Goal: Navigation & Orientation: Find specific page/section

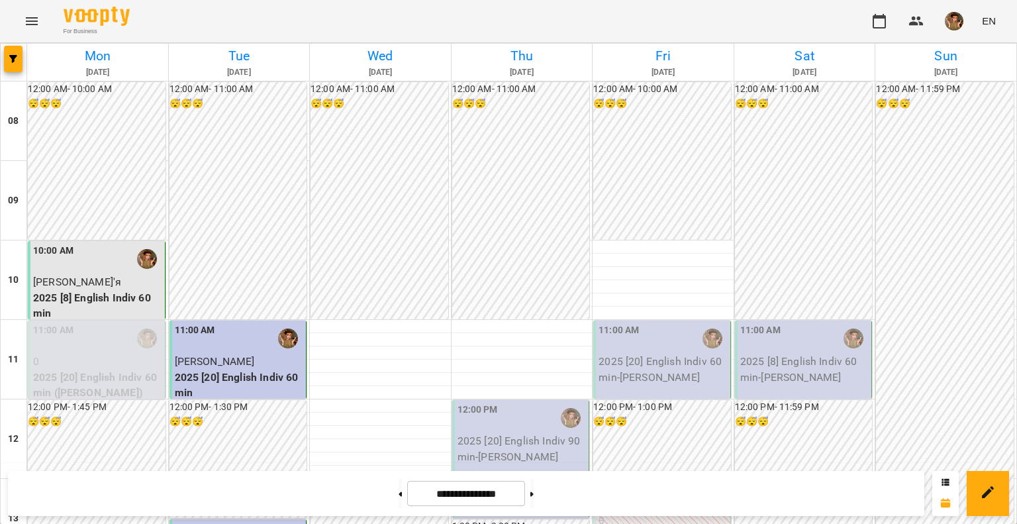
scroll to position [596, 0]
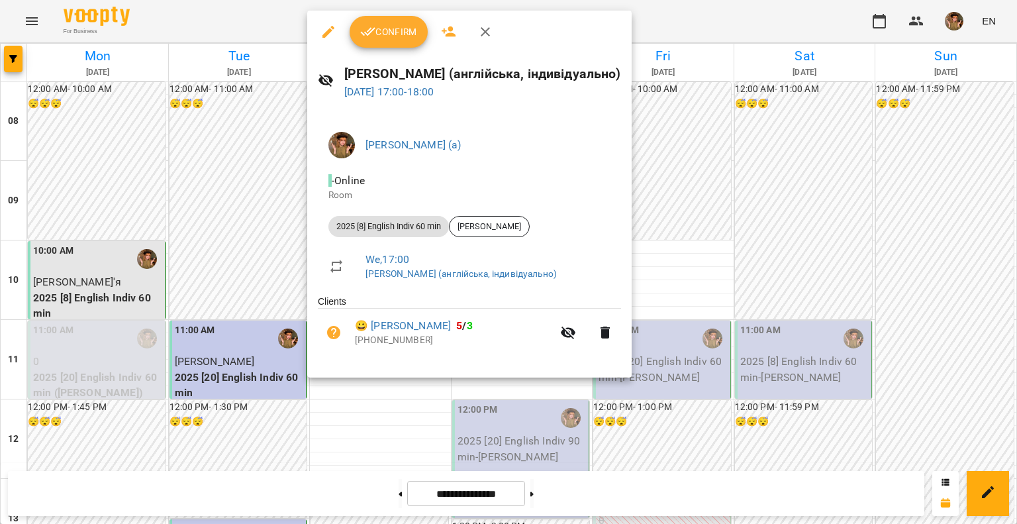
click at [366, 34] on icon "button" at bounding box center [367, 32] width 15 height 9
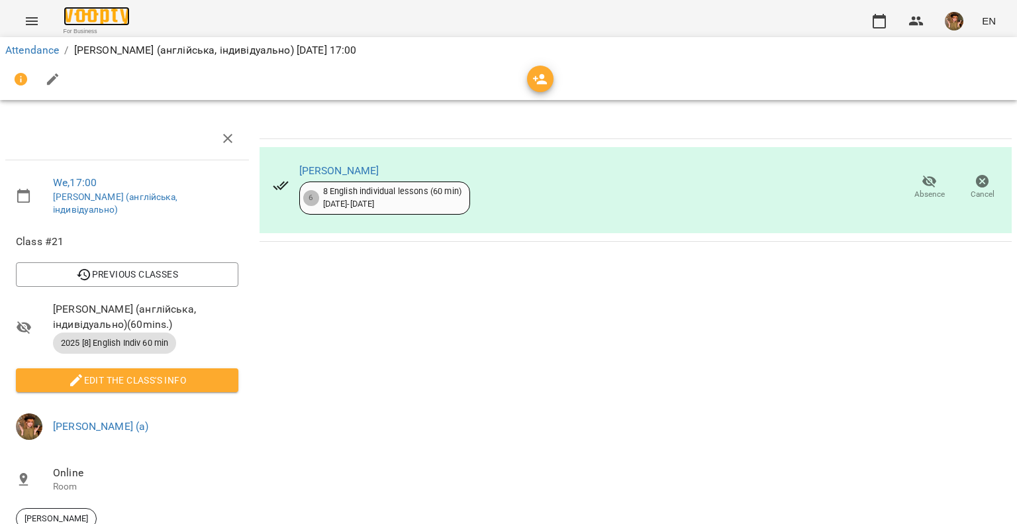
click at [83, 21] on img at bounding box center [97, 16] width 66 height 19
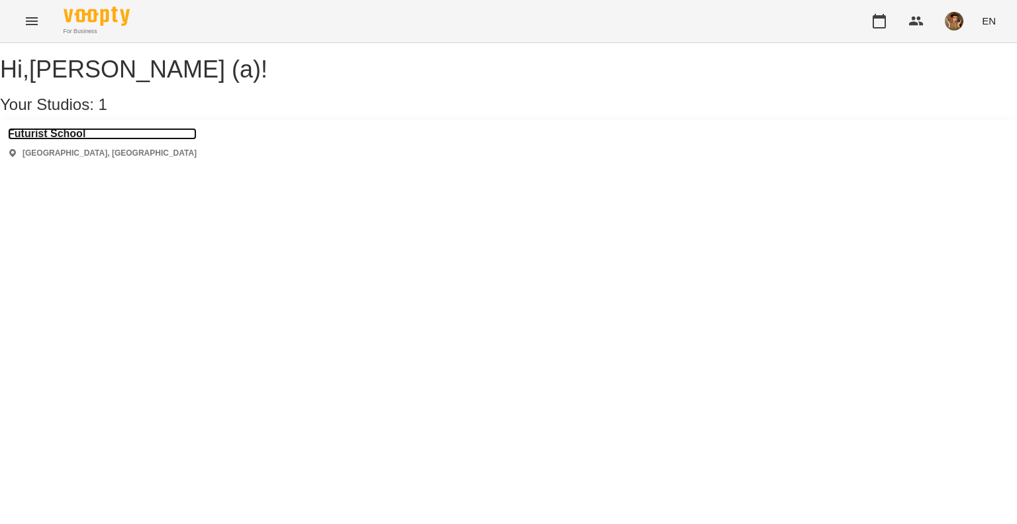
click at [50, 140] on h3 "Futurist School" at bounding box center [102, 134] width 189 height 12
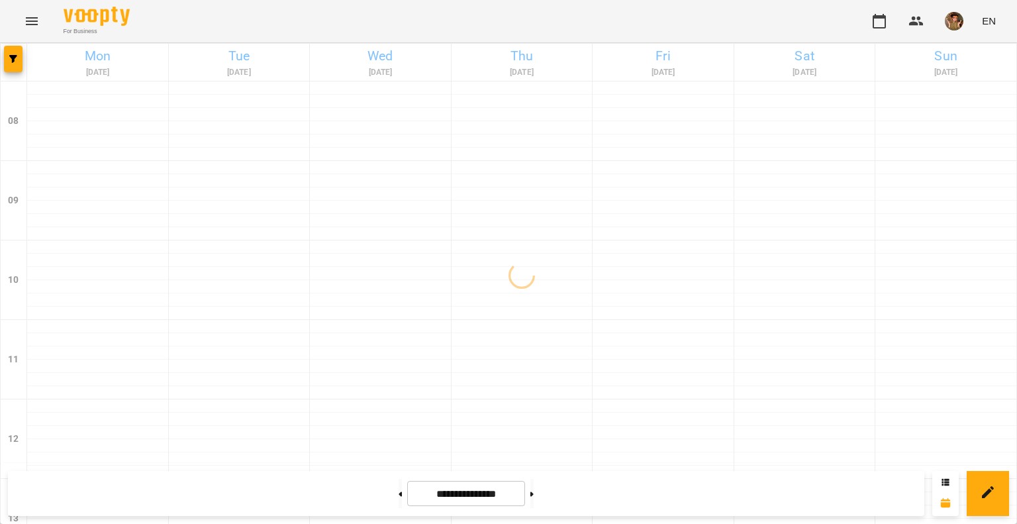
click at [950, 21] on img "button" at bounding box center [954, 21] width 19 height 19
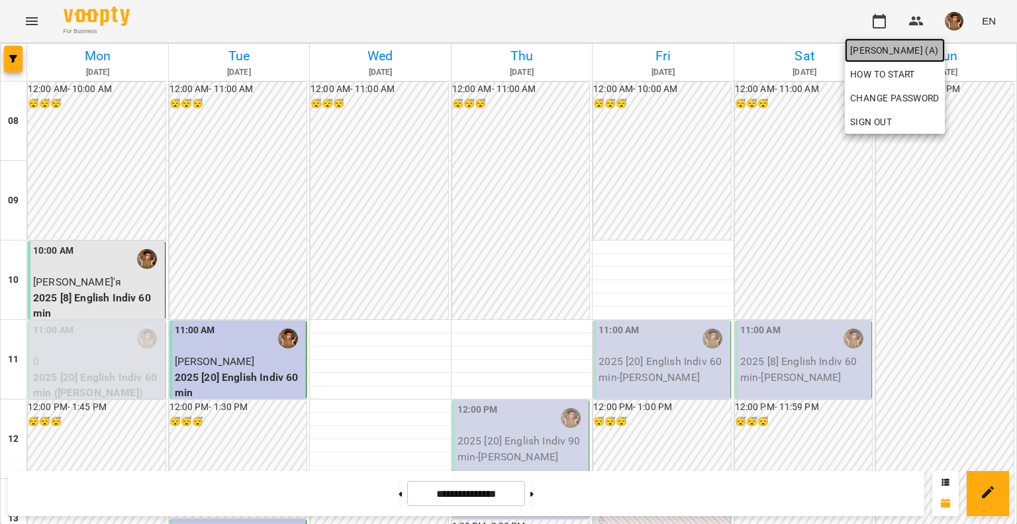
click at [867, 55] on span "[PERSON_NAME] (а)" at bounding box center [894, 50] width 89 height 16
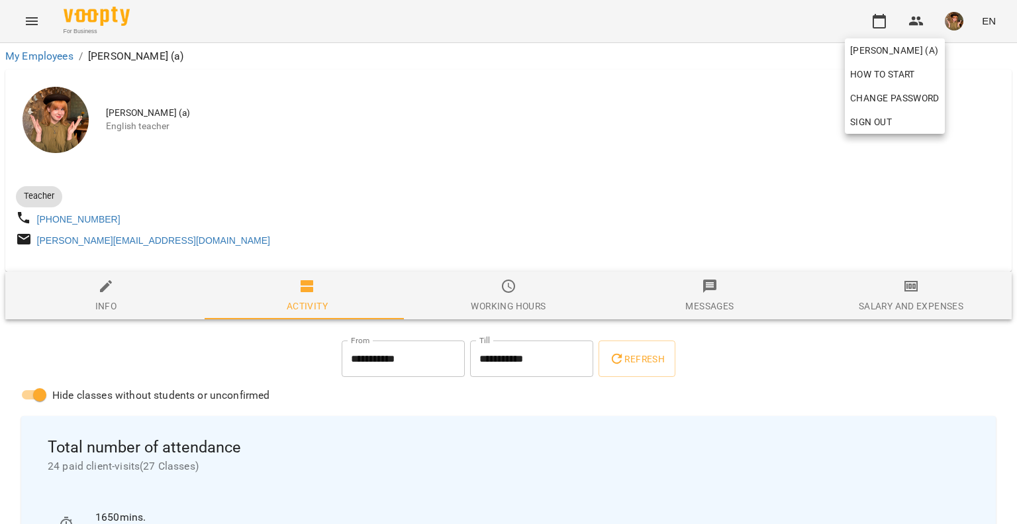
click at [126, 378] on div at bounding box center [508, 262] width 1017 height 524
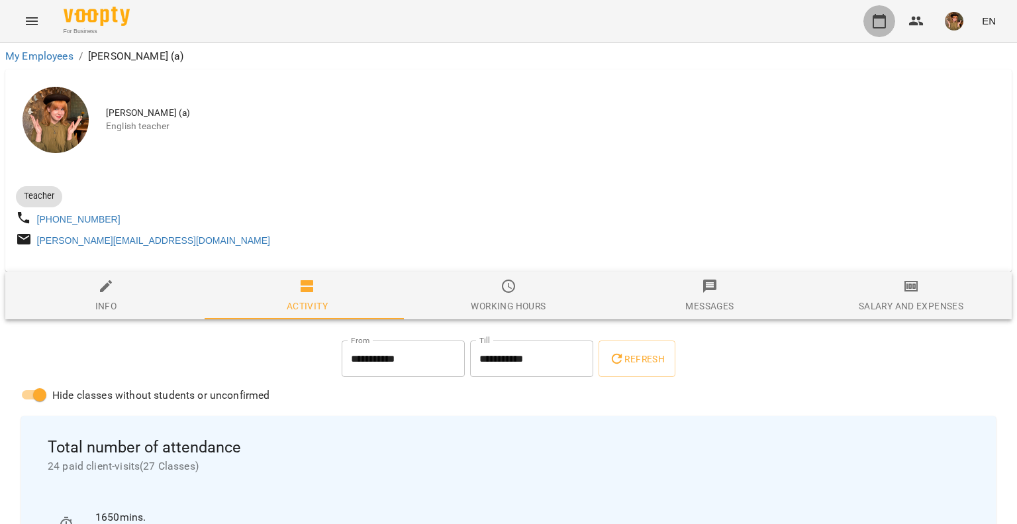
click at [889, 23] on button "button" at bounding box center [879, 21] width 32 height 32
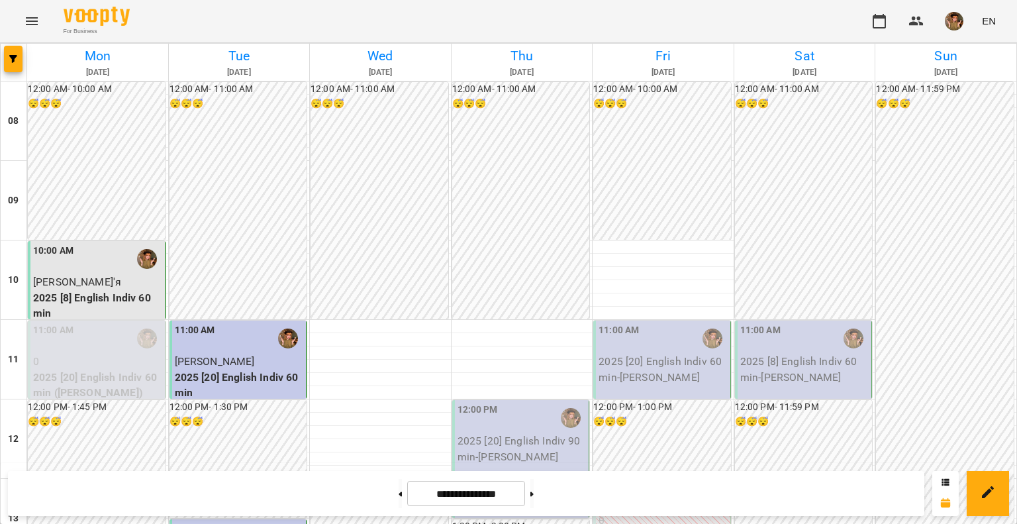
scroll to position [662, 0]
